Goal: Task Accomplishment & Management: Manage account settings

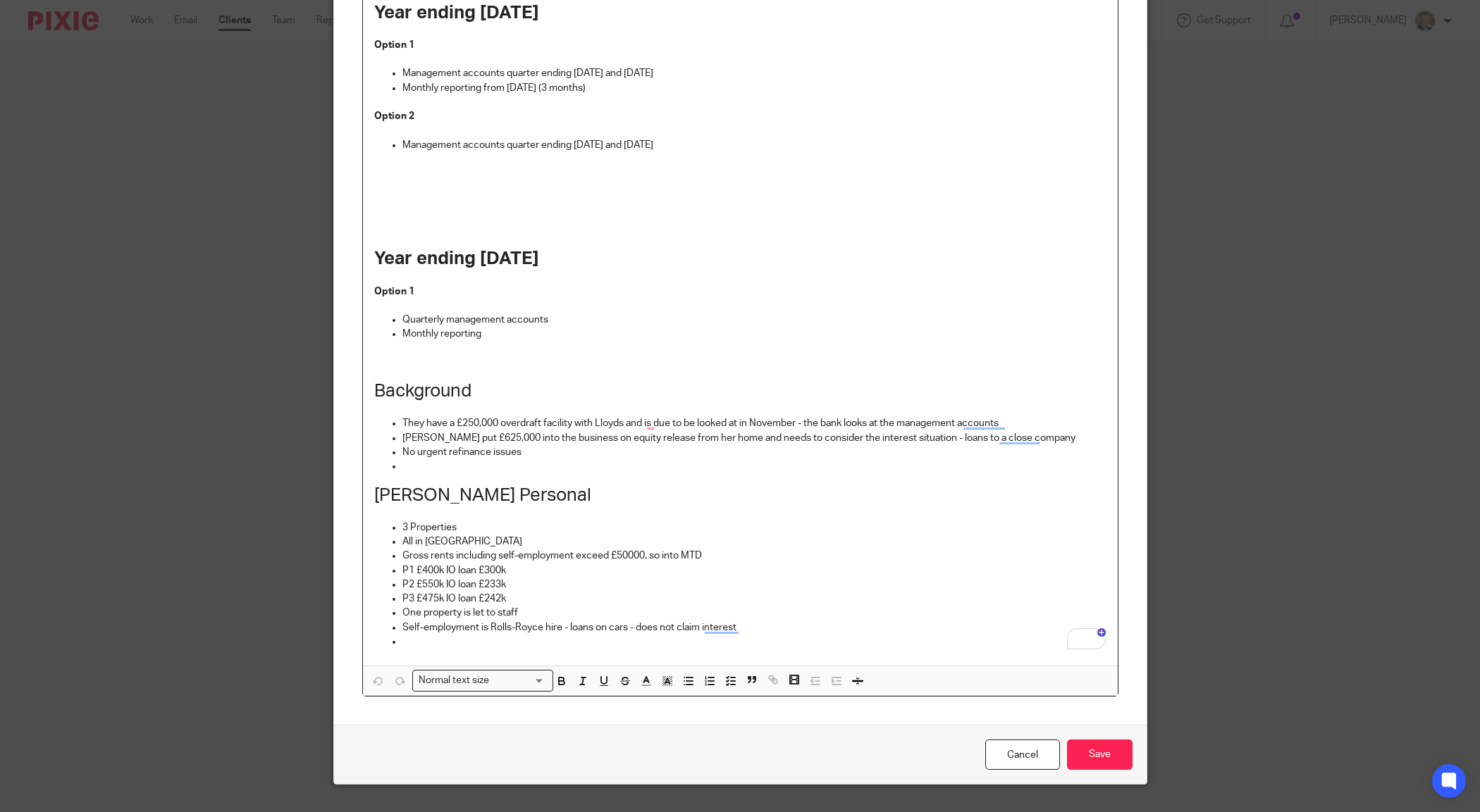
scroll to position [559, 0]
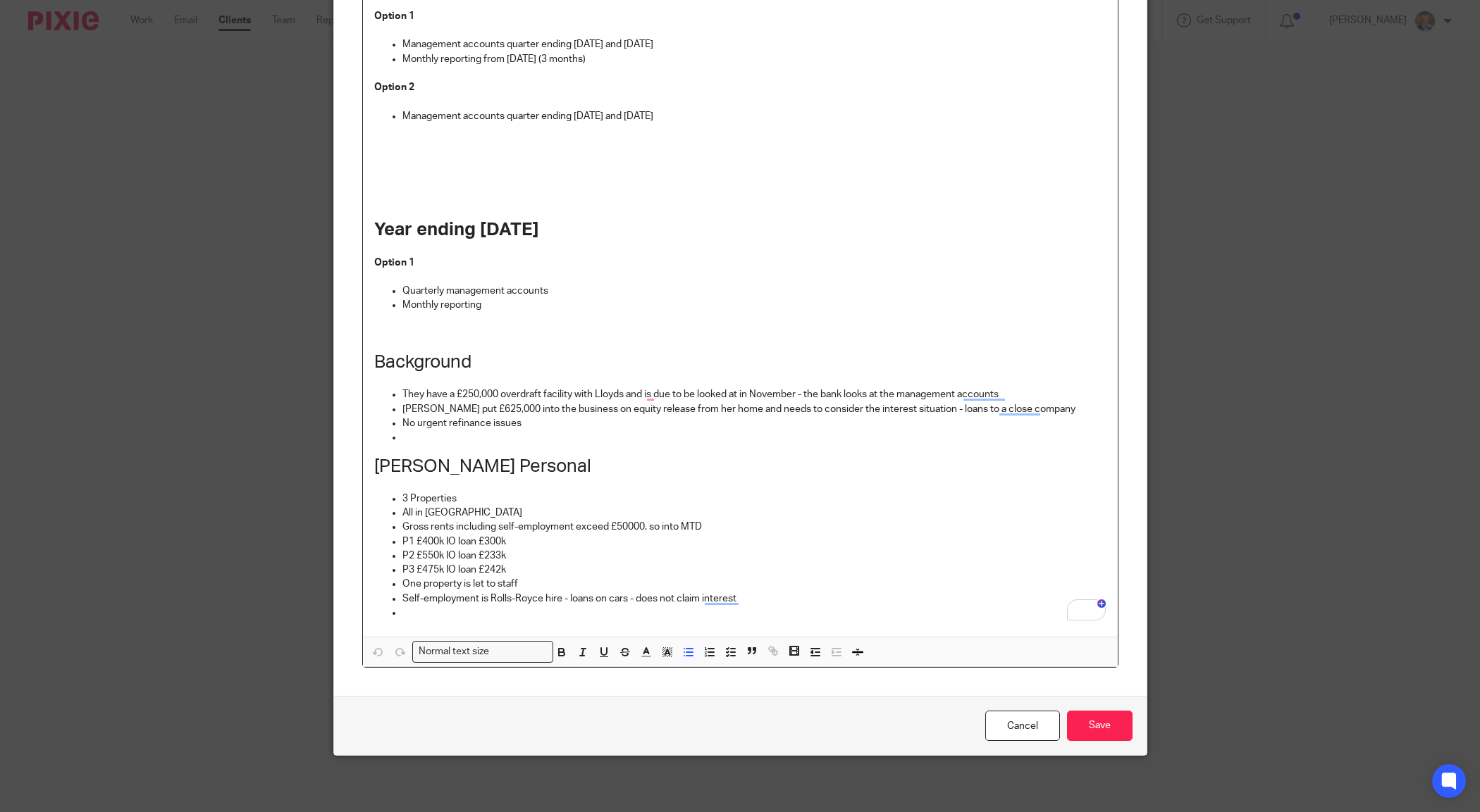
drag, startPoint x: 765, startPoint y: 287, endPoint x: 710, endPoint y: 287, distance: 55.0
click at [710, 287] on p "Quarterly management accounts" at bounding box center [754, 291] width 704 height 14
click at [706, 290] on p "Quarterly management accounts" at bounding box center [754, 291] width 704 height 14
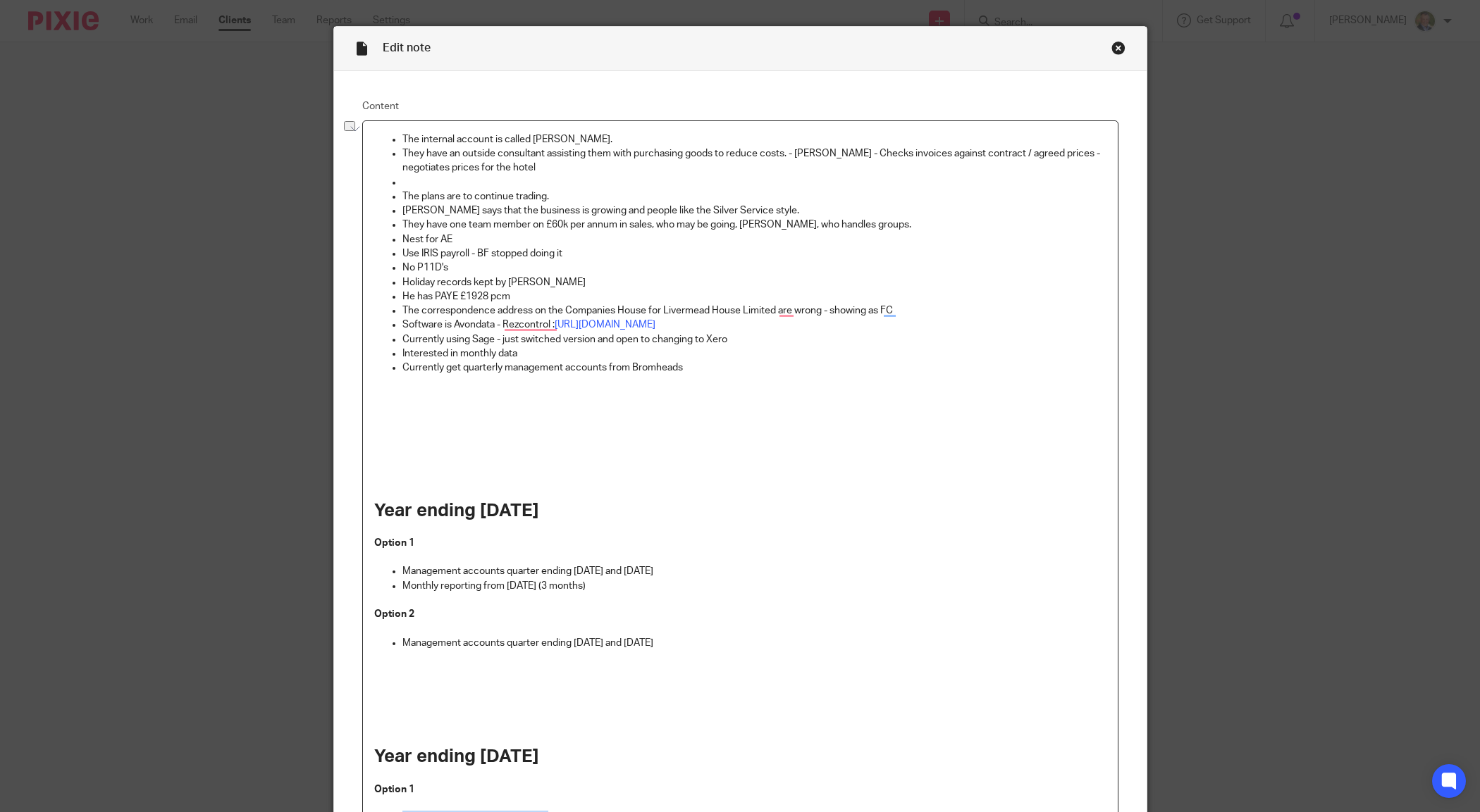
scroll to position [0, 0]
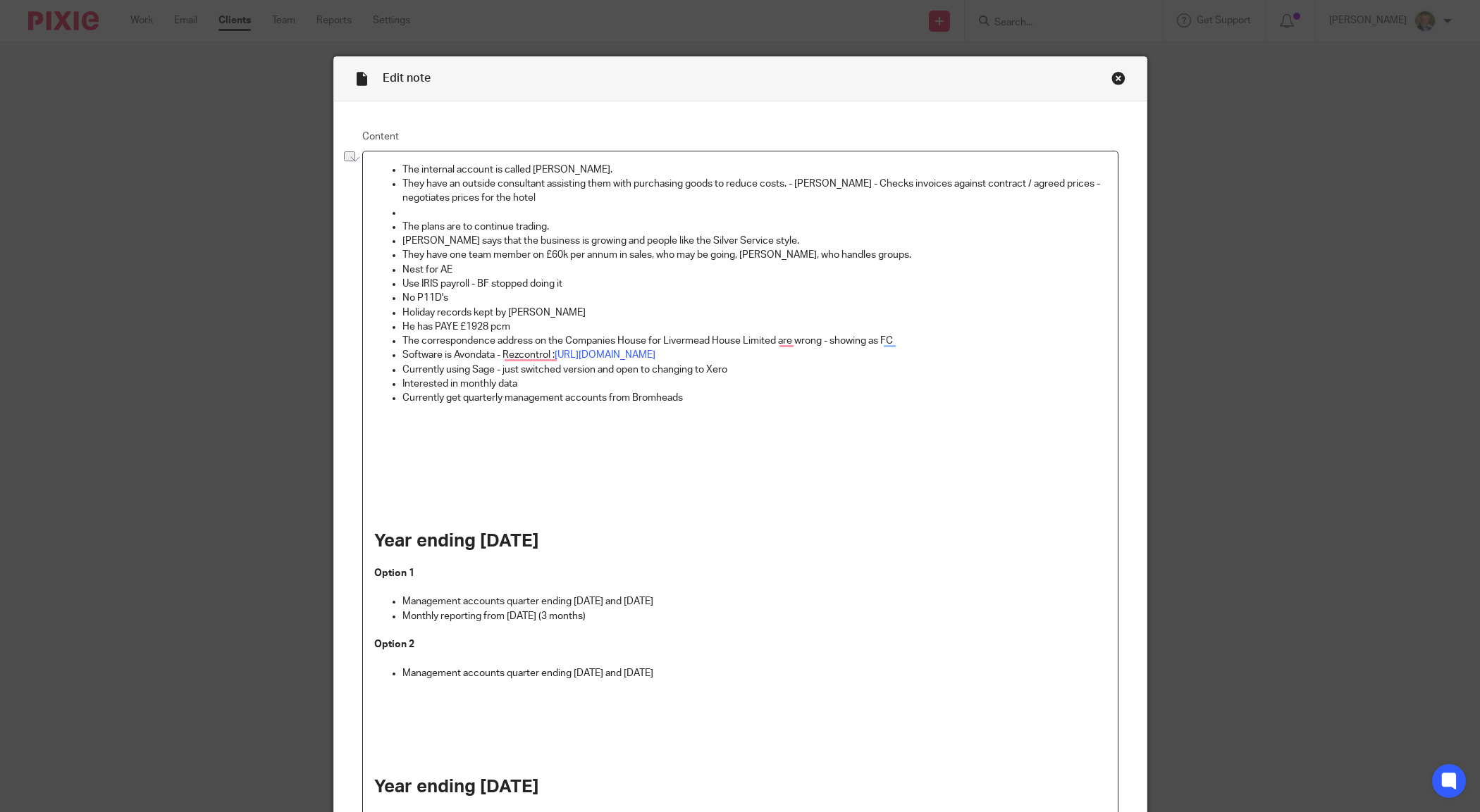
click at [586, 289] on p "Use IRIS payroll - BF stopped doing it" at bounding box center [754, 283] width 704 height 14
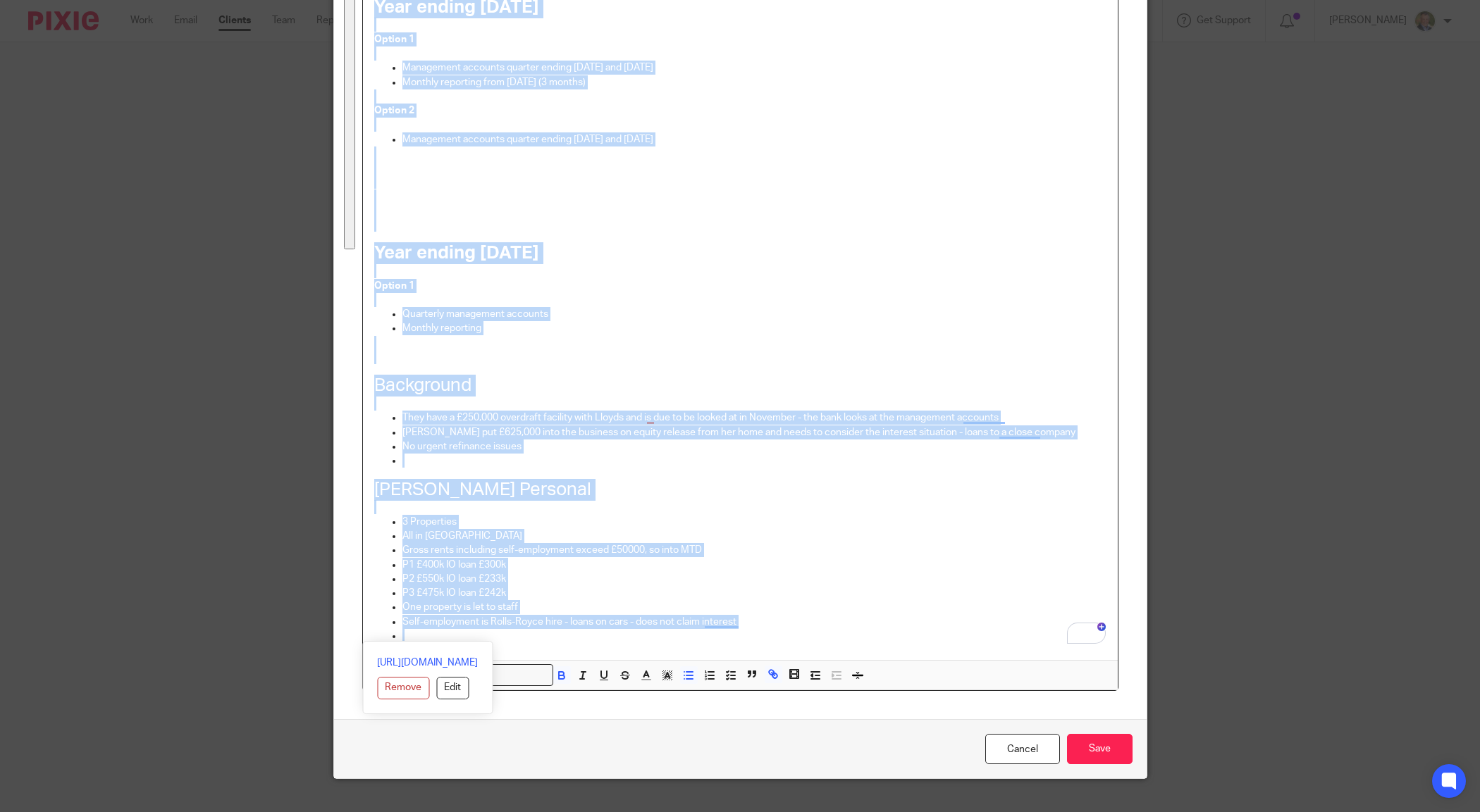
scroll to position [559, 0]
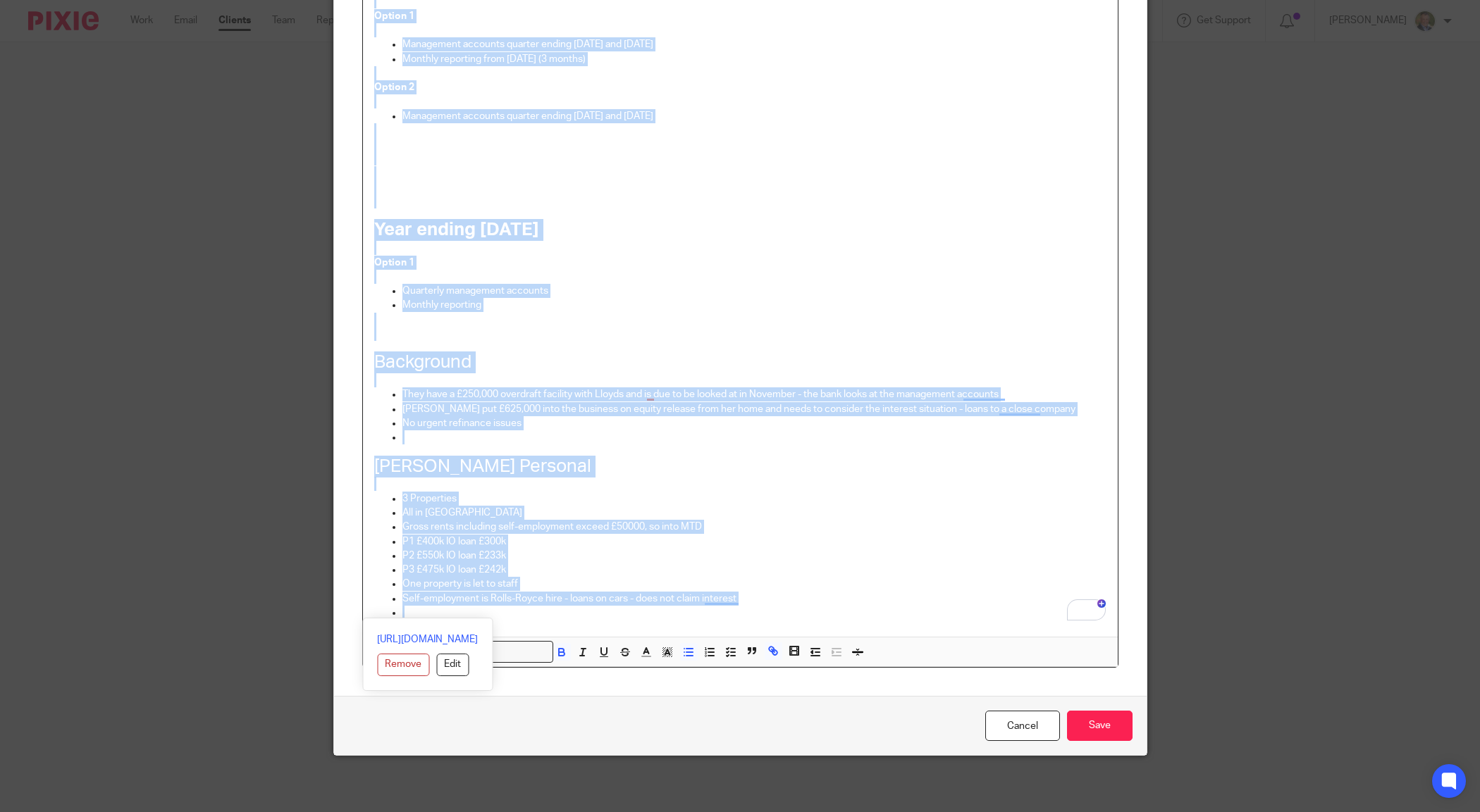
drag, startPoint x: 370, startPoint y: 170, endPoint x: 883, endPoint y: 649, distance: 701.9
click at [883, 649] on div "The internal account is called [PERSON_NAME]. They have an outside consultant a…" at bounding box center [740, 131] width 754 height 1073
click at [832, 589] on ul "3 Properties All in Torquay Gross rents including self-employment exceed £50000…" at bounding box center [740, 555] width 732 height 128
click at [639, 624] on div "The internal account is called [PERSON_NAME]. They have an outside consultant a…" at bounding box center [740, 115] width 754 height 1042
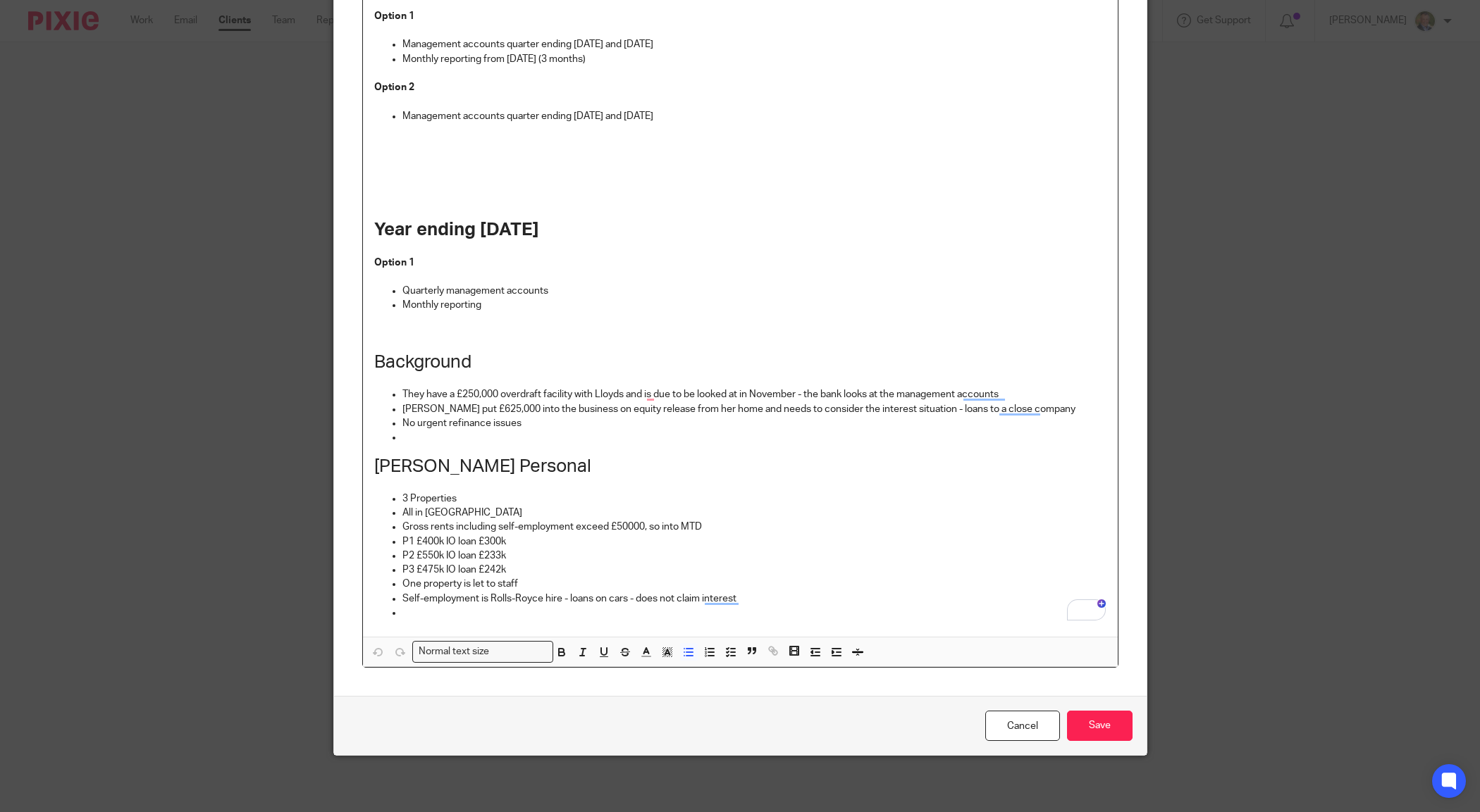
click at [787, 611] on p "To enrich screen reader interactions, please activate Accessibility in Grammarl…" at bounding box center [754, 613] width 704 height 14
drag, startPoint x: 670, startPoint y: 281, endPoint x: 400, endPoint y: 141, distance: 304.1
click at [400, 139] on p "To enrich screen reader interactions, please activate Accessibility in Grammarl…" at bounding box center [740, 166] width 732 height 86
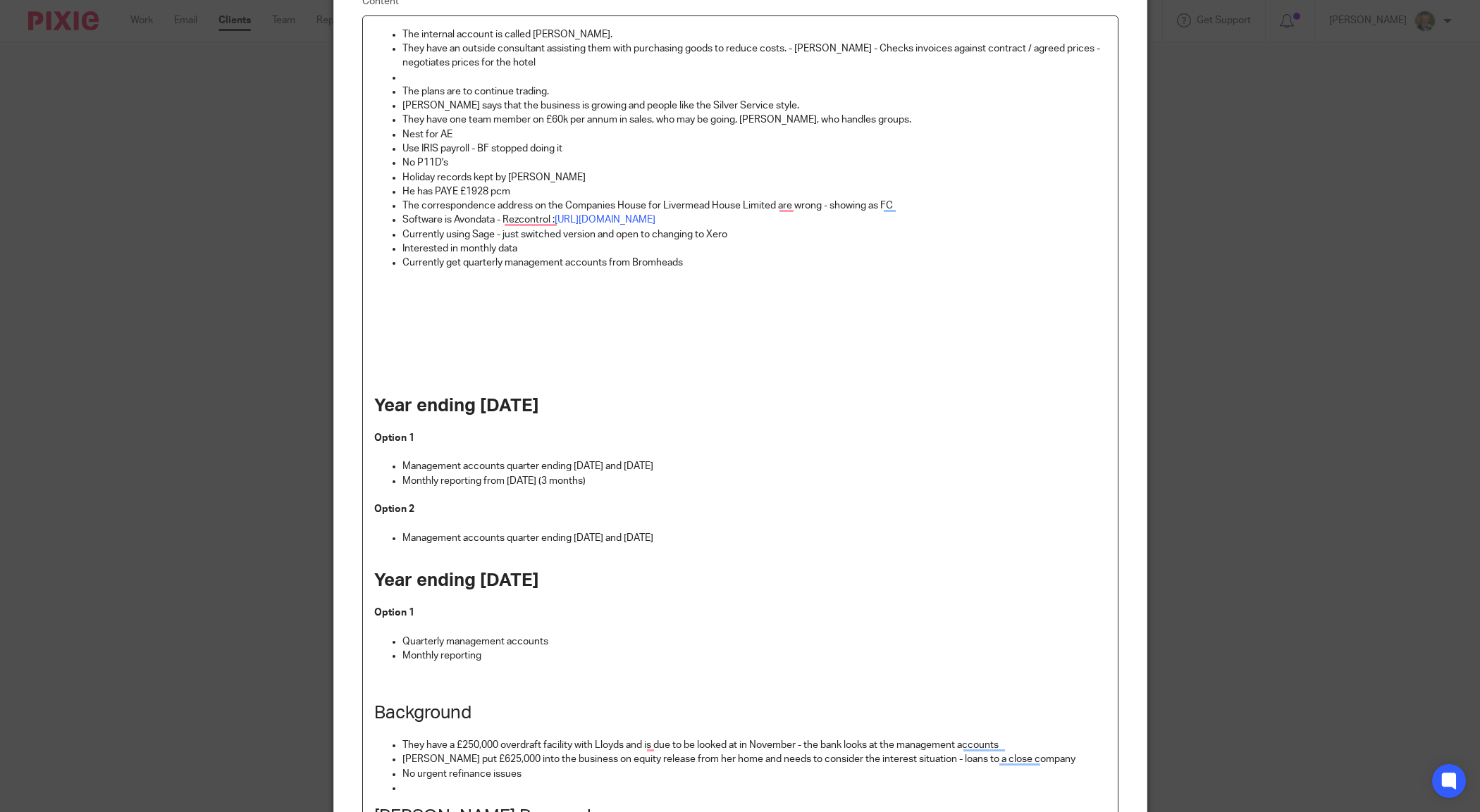
scroll to position [47, 0]
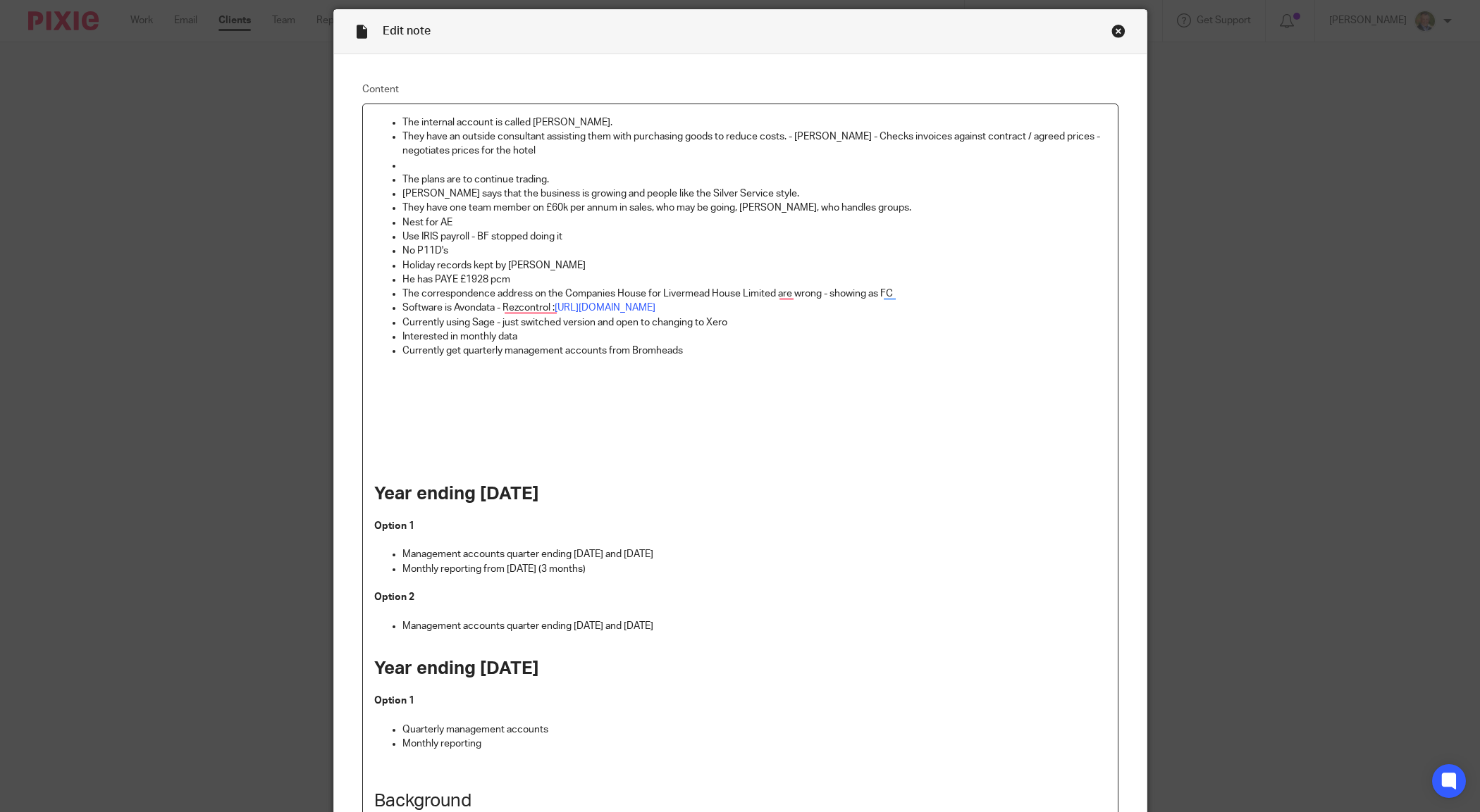
click at [460, 370] on p "To enrich screen reader interactions, please activate Accessibility in Grammarl…" at bounding box center [740, 364] width 732 height 14
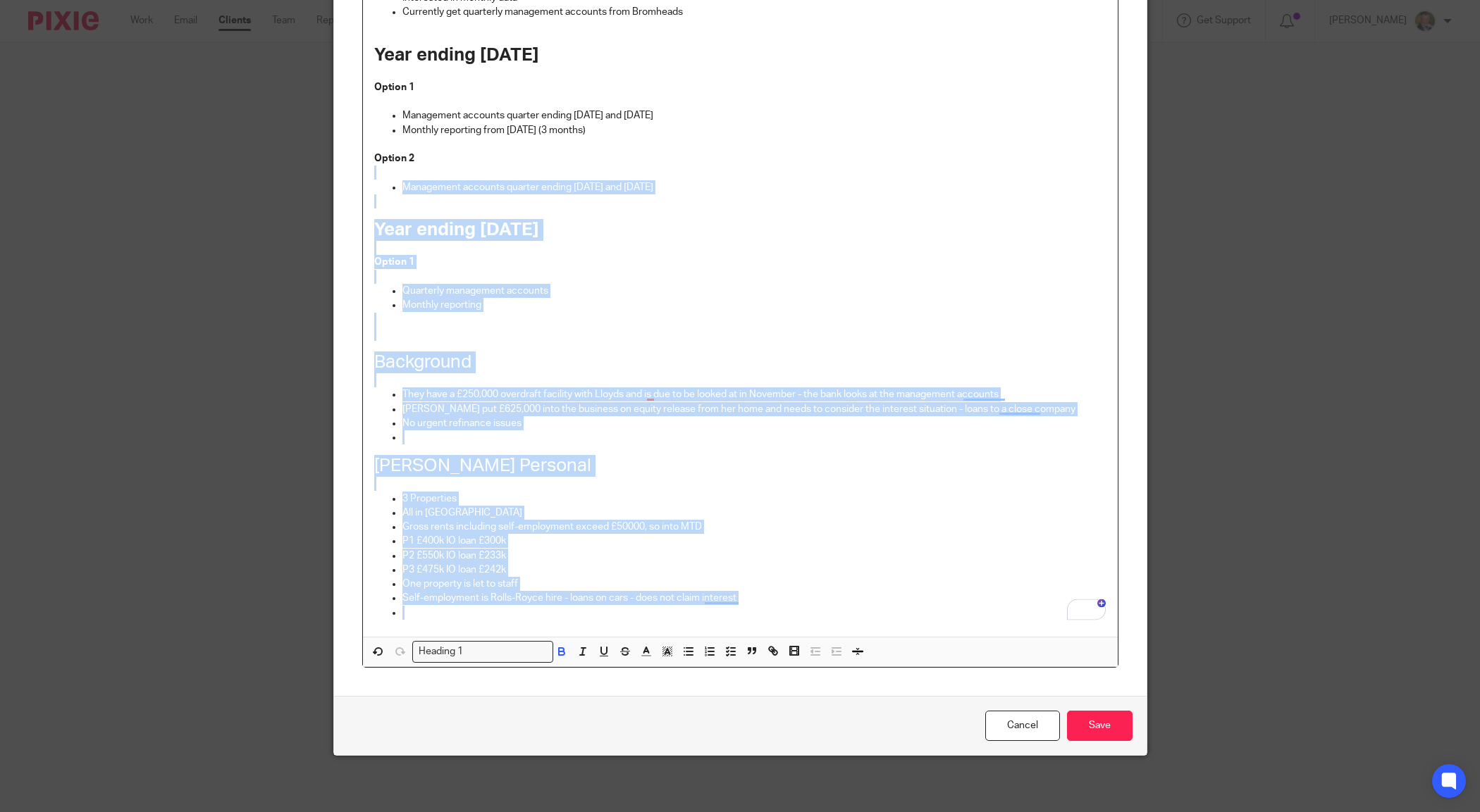
scroll to position [0, 0]
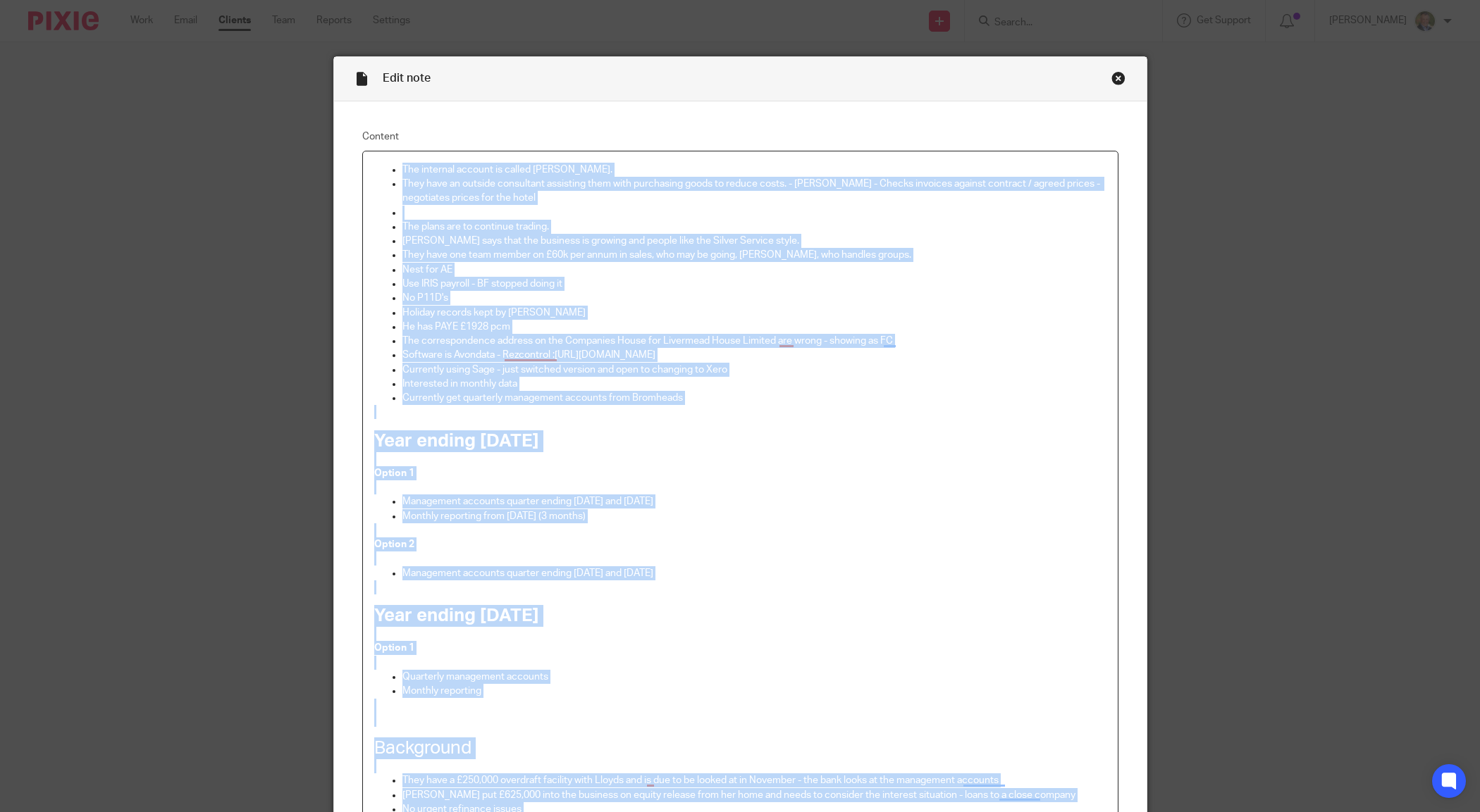
drag, startPoint x: 762, startPoint y: 574, endPoint x: 354, endPoint y: 203, distance: 551.5
click at [199, 0] on html "Work Email Clients Team Reports Settings Work Email Clients Team Reports Settin…" at bounding box center [740, 406] width 1480 height 812
copy div "Lor ipsumdol sitamet co adipis Eli. Sedd eius te incidid utlaboreet doloremag a…"
click at [1111, 81] on div "Close this dialog window" at bounding box center [1118, 78] width 14 height 14
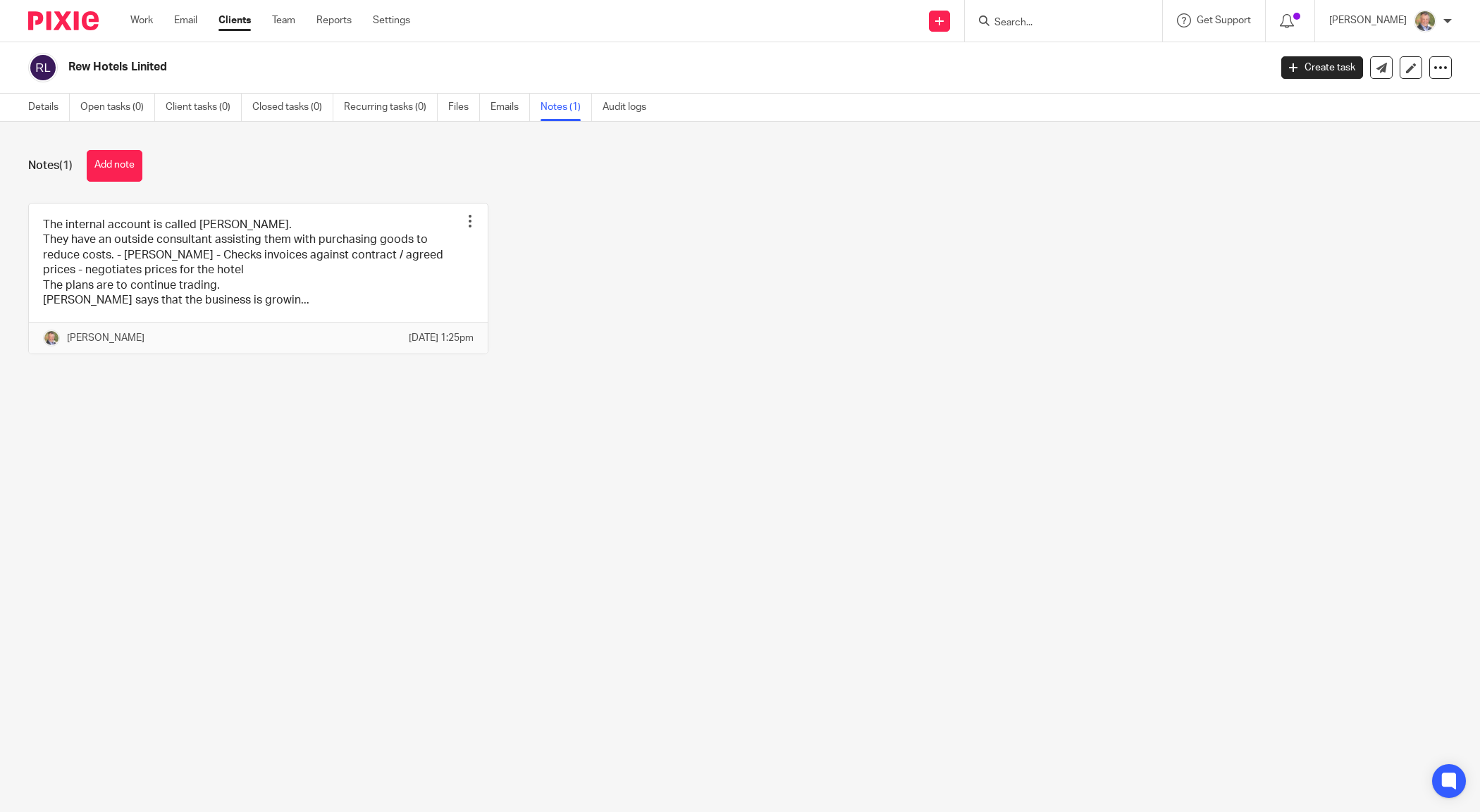
click at [910, 219] on div "The internal account is called [PERSON_NAME]. They have an outside consultant a…" at bounding box center [729, 289] width 1445 height 173
